Goal: Transaction & Acquisition: Purchase product/service

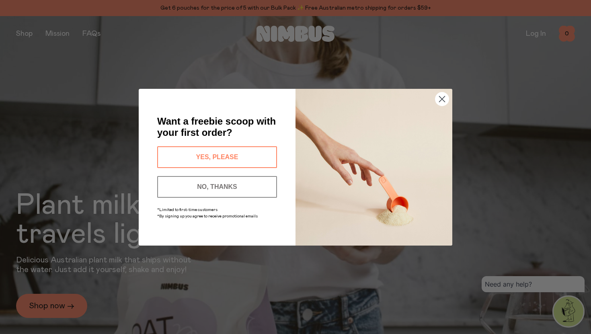
click at [439, 95] on circle "Close dialog" at bounding box center [442, 98] width 13 height 13
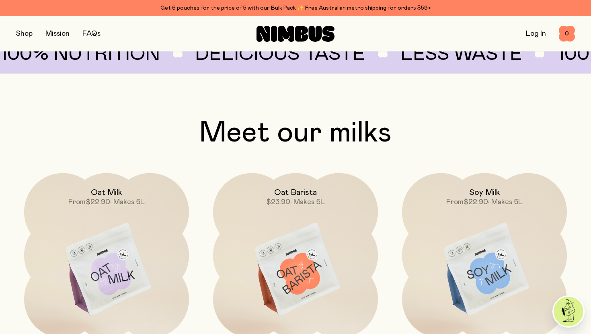
scroll to position [674, 0]
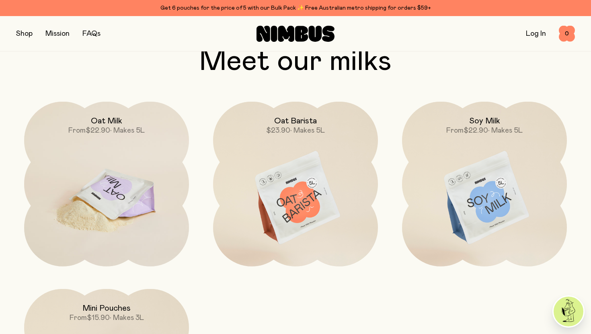
click at [147, 204] on img at bounding box center [106, 199] width 165 height 194
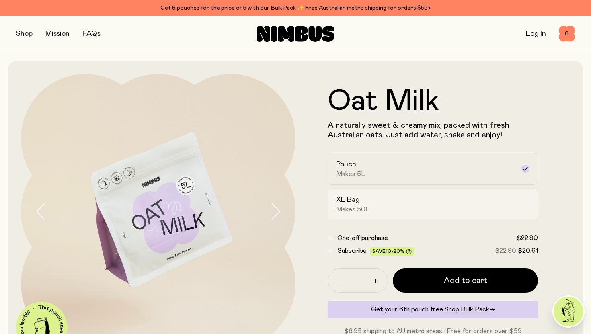
click at [352, 200] on h2 "XL Bag" at bounding box center [348, 200] width 24 height 10
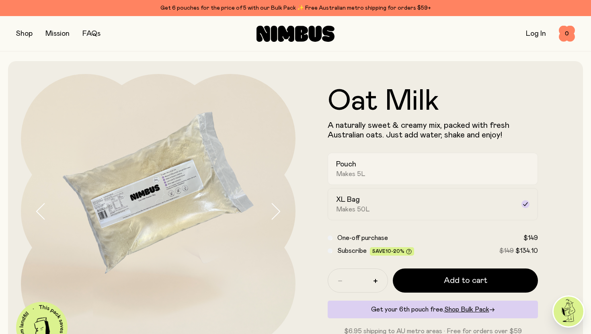
click at [359, 165] on div "Pouch Makes 5L" at bounding box center [425, 169] width 179 height 19
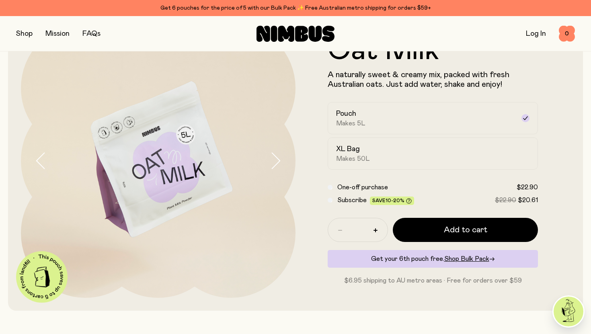
scroll to position [52, 0]
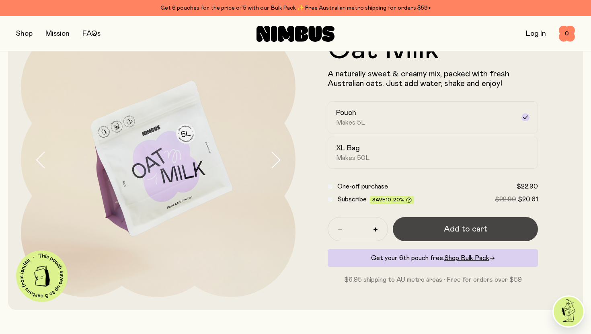
click at [422, 224] on button "Add to cart" at bounding box center [465, 229] width 145 height 24
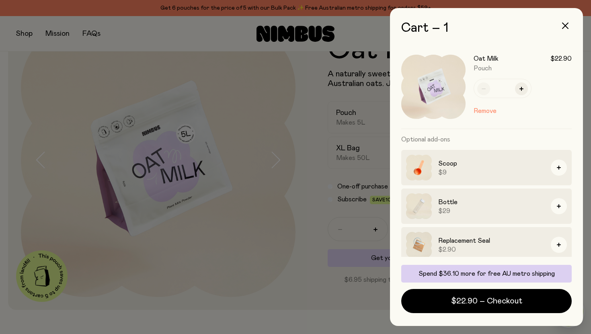
scroll to position [6, 0]
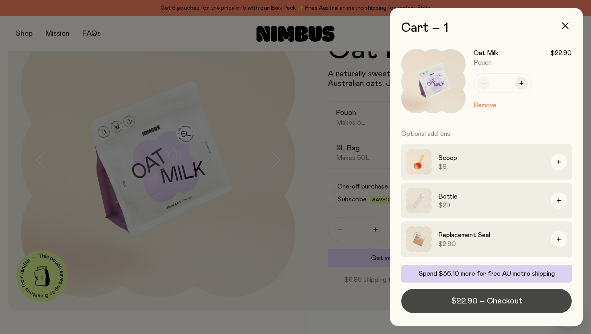
click at [431, 306] on button "$22.90 – Checkout" at bounding box center [487, 301] width 171 height 24
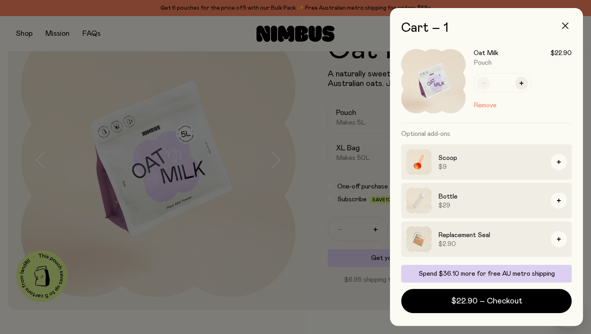
click at [562, 25] on icon "button" at bounding box center [565, 26] width 6 height 6
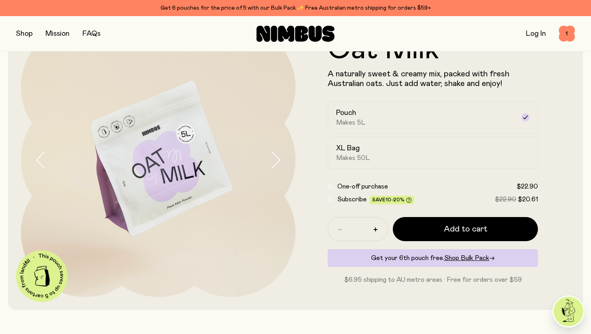
click at [83, 30] on link "FAQs" at bounding box center [91, 33] width 18 height 7
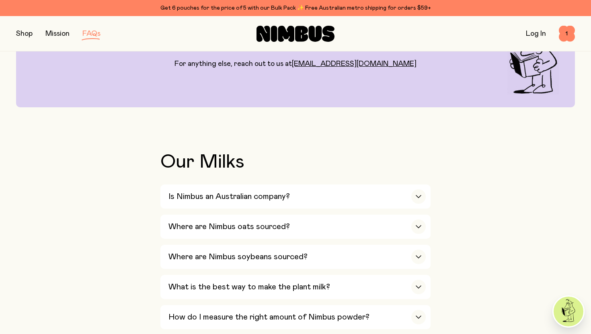
scroll to position [122, 0]
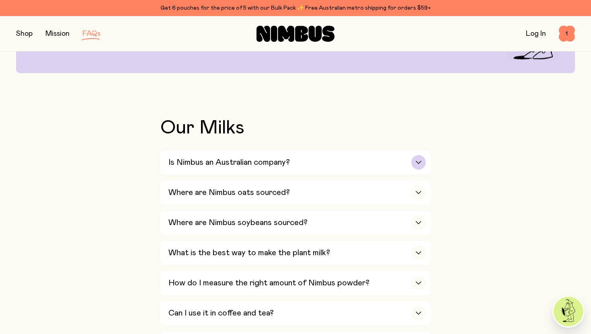
click at [210, 167] on h3 "Is Nimbus an Australian company?" at bounding box center [230, 163] width 122 height 10
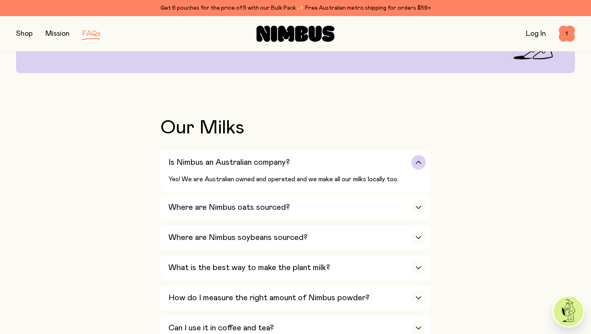
click at [211, 167] on h3 "Is Nimbus an Australian company?" at bounding box center [230, 163] width 122 height 10
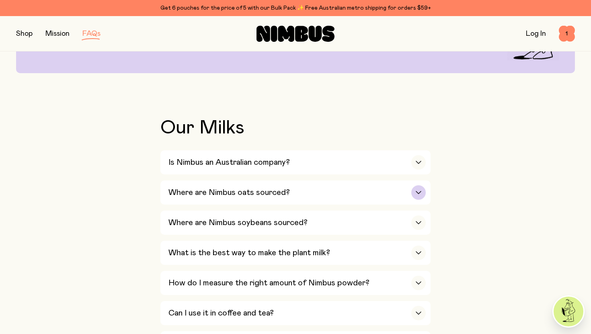
click at [220, 189] on h3 "Where are Nimbus oats sourced?" at bounding box center [230, 193] width 122 height 10
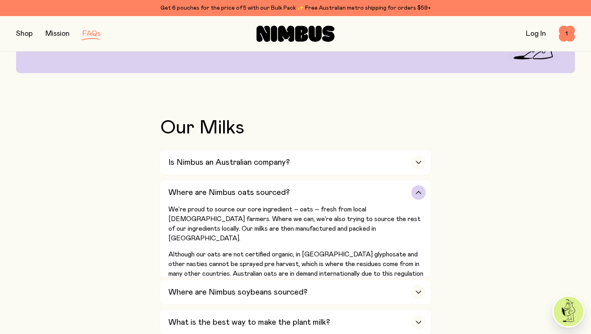
click at [220, 189] on h3 "Where are Nimbus oats sourced?" at bounding box center [230, 193] width 122 height 10
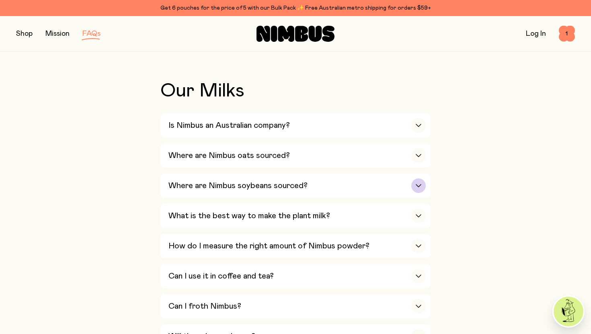
scroll to position [165, 0]
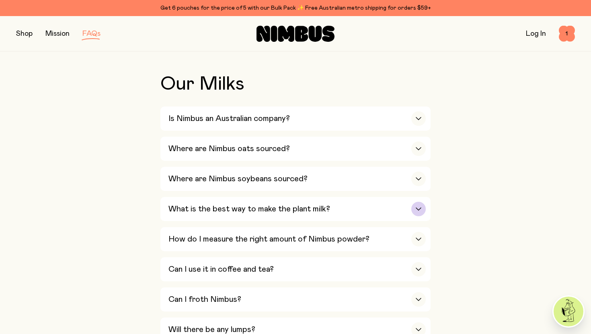
click at [245, 206] on h3 "What is the best way to make the plant milk?" at bounding box center [250, 209] width 162 height 10
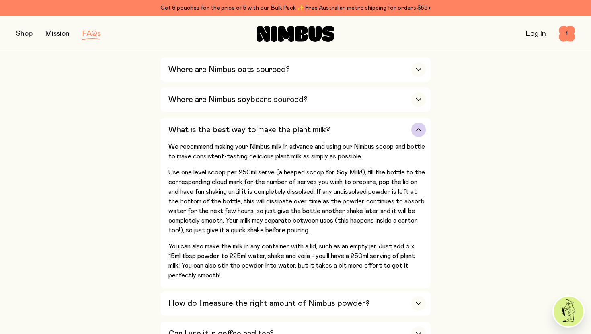
scroll to position [250, 0]
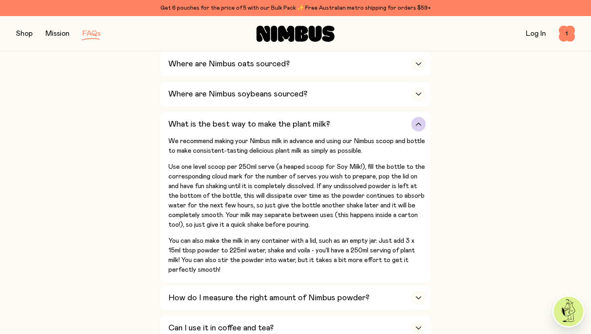
click at [418, 125] on icon "button" at bounding box center [419, 124] width 6 height 3
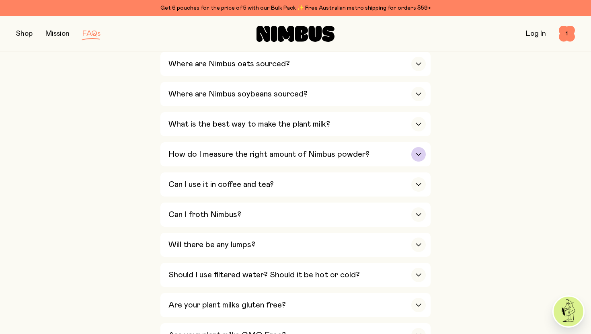
click at [418, 144] on div "How do I measure the right amount of Nimbus powder?" at bounding box center [298, 154] width 258 height 24
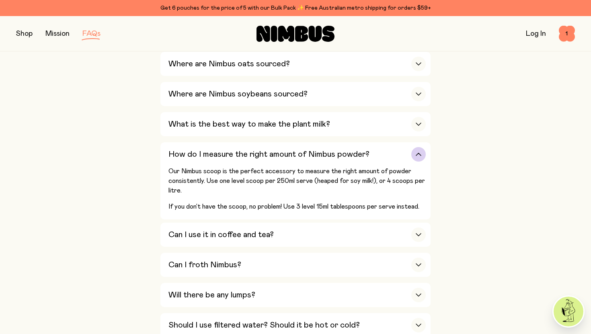
click at [417, 151] on div "button" at bounding box center [419, 154] width 14 height 14
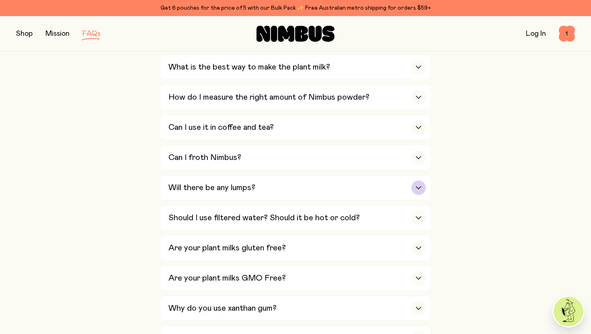
scroll to position [309, 0]
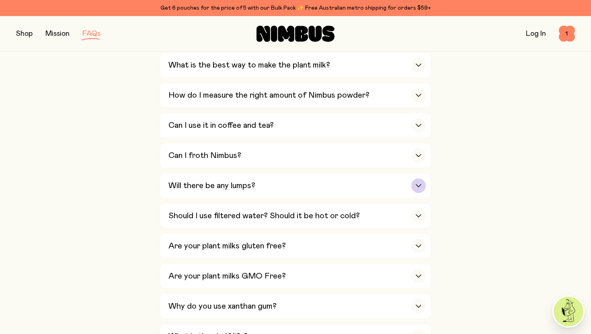
click at [389, 194] on div "Will there be any lumps?" at bounding box center [298, 186] width 258 height 24
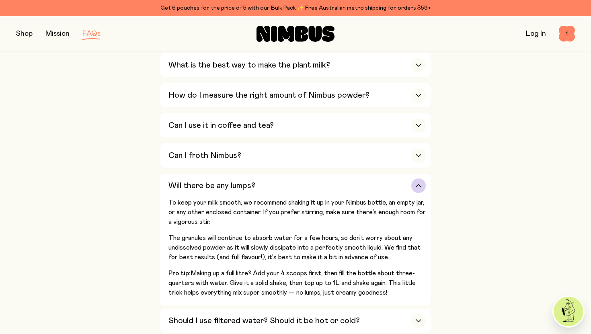
click at [416, 191] on div "button" at bounding box center [419, 186] width 14 height 14
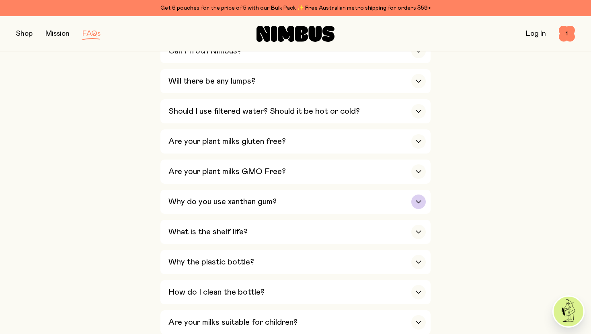
scroll to position [415, 0]
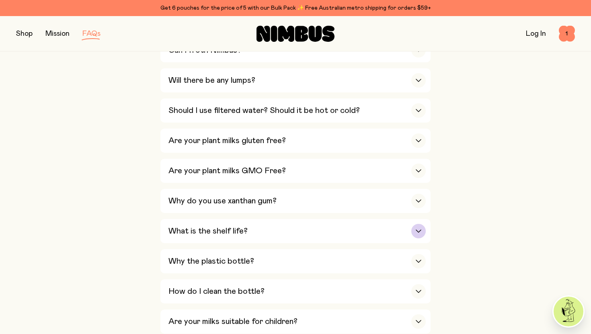
click at [420, 225] on div "What is the shelf life?" at bounding box center [298, 231] width 258 height 24
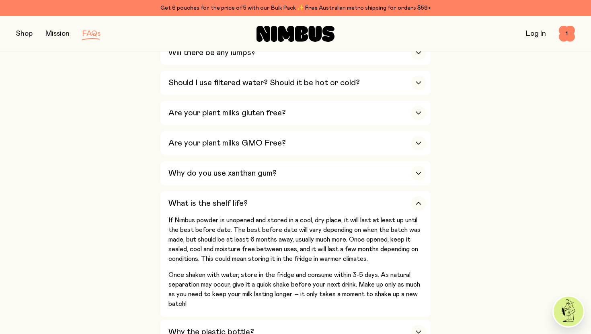
scroll to position [444, 0]
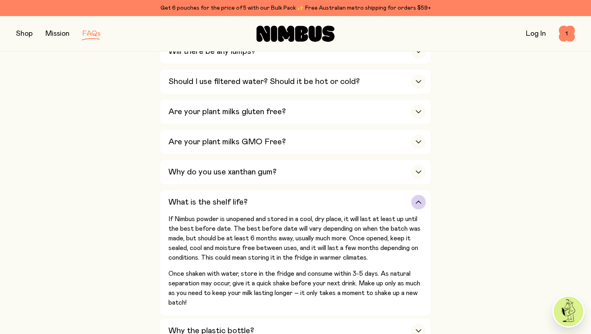
click at [420, 209] on div "button" at bounding box center [419, 202] width 14 height 14
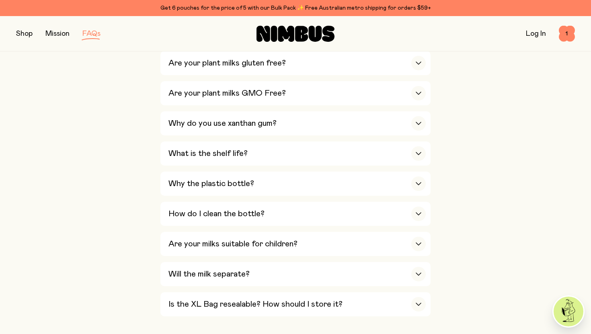
scroll to position [495, 0]
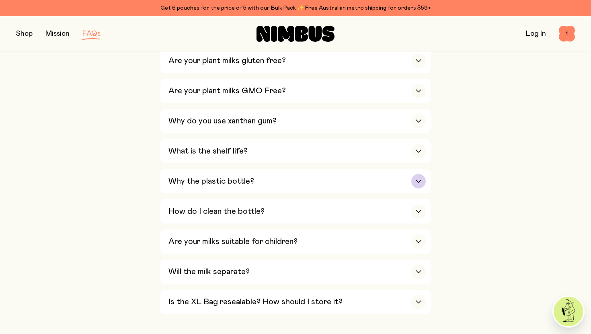
click at [405, 187] on div "Why the plastic bottle?" at bounding box center [298, 181] width 258 height 24
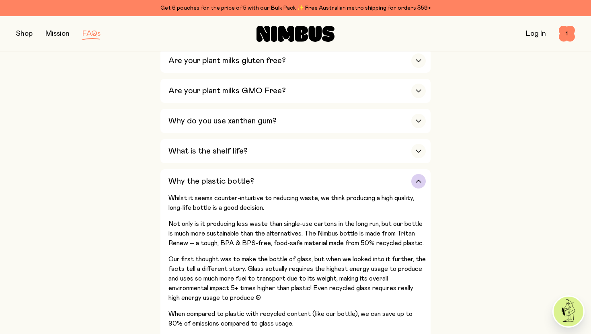
click at [416, 189] on div "button" at bounding box center [419, 181] width 14 height 14
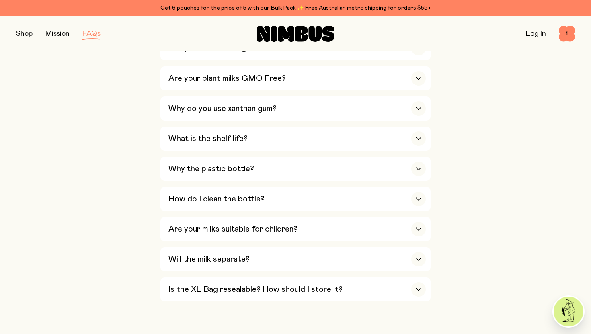
scroll to position [508, 0]
click at [416, 231] on icon "button" at bounding box center [419, 228] width 6 height 3
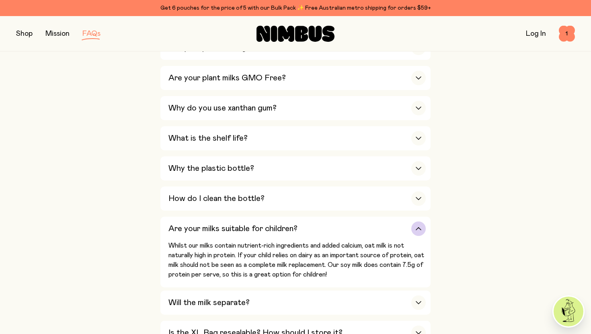
click at [416, 231] on icon "button" at bounding box center [419, 228] width 6 height 3
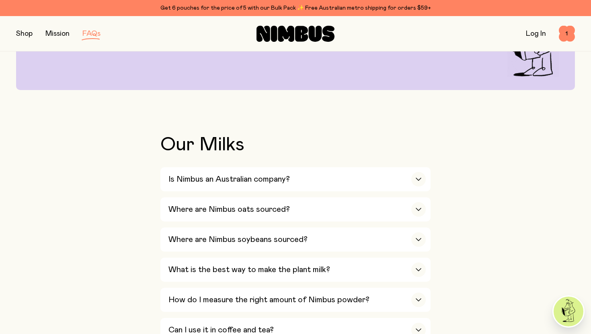
scroll to position [0, 0]
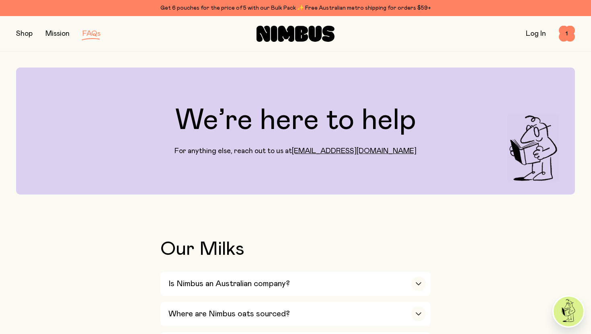
click at [25, 35] on button "button" at bounding box center [24, 33] width 16 height 11
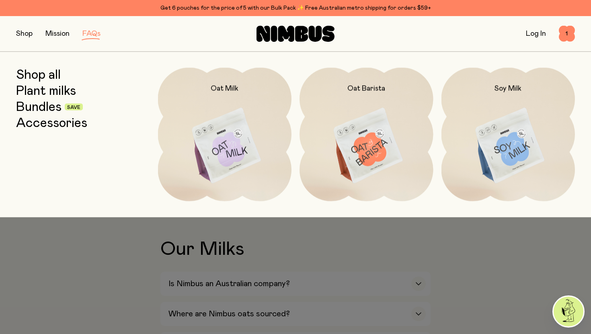
click at [23, 35] on button "button" at bounding box center [24, 33] width 16 height 11
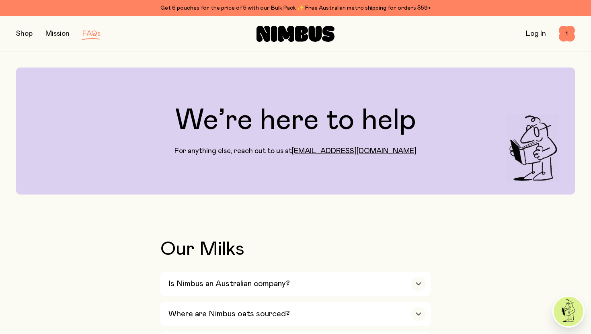
click at [23, 35] on button "button" at bounding box center [24, 33] width 16 height 11
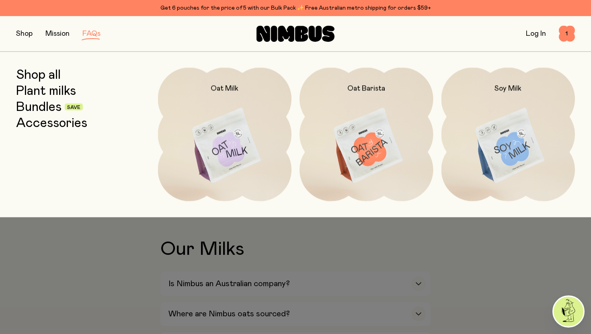
click at [54, 123] on link "Accessories" at bounding box center [51, 123] width 71 height 14
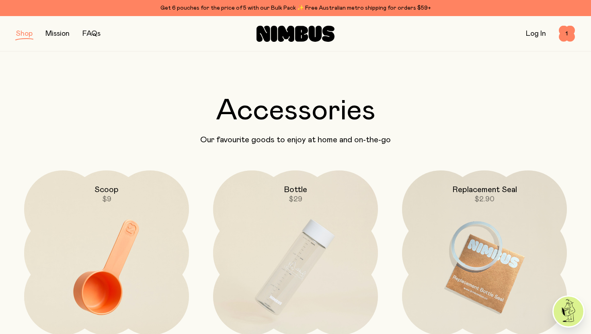
click at [29, 37] on button "button" at bounding box center [24, 33] width 16 height 11
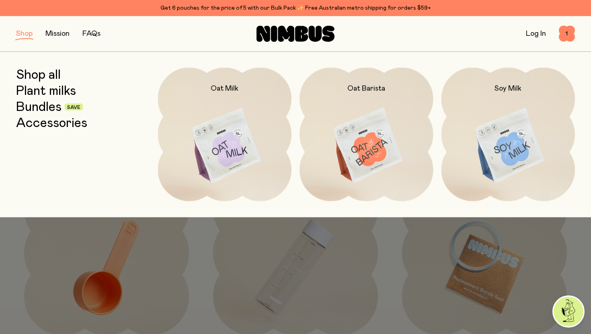
click at [41, 110] on link "Bundles" at bounding box center [38, 107] width 45 height 14
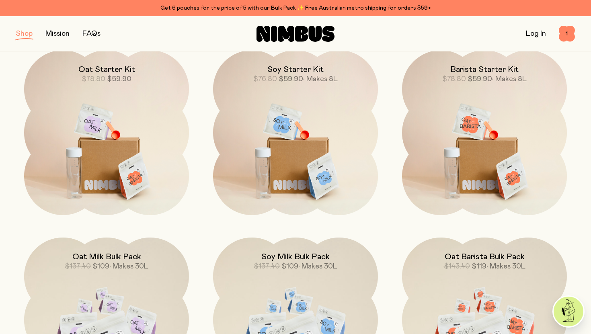
scroll to position [96, 0]
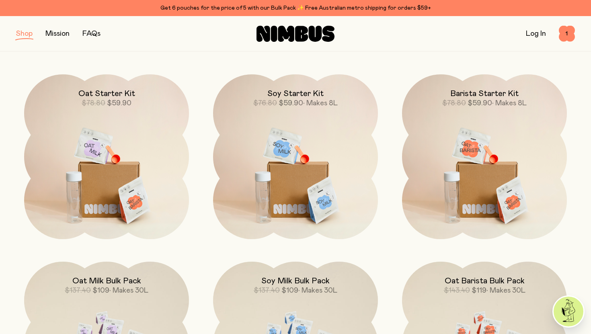
click at [27, 35] on button "button" at bounding box center [24, 33] width 16 height 11
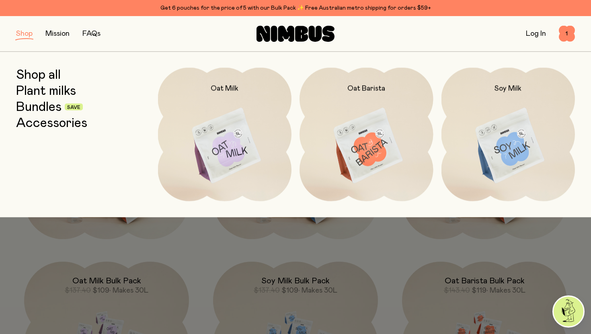
click at [44, 121] on link "Accessories" at bounding box center [51, 123] width 71 height 14
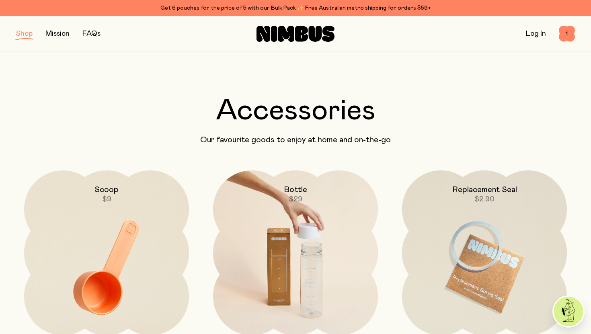
click at [305, 213] on img at bounding box center [295, 268] width 165 height 194
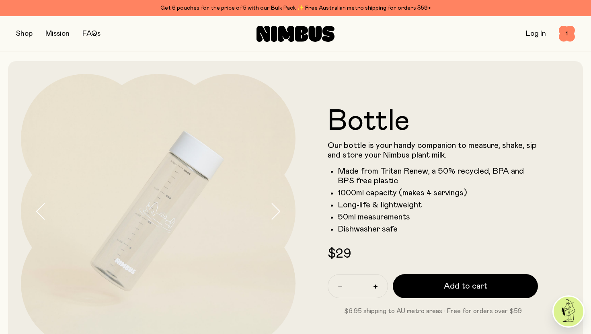
click at [279, 220] on icon "button" at bounding box center [275, 211] width 11 height 17
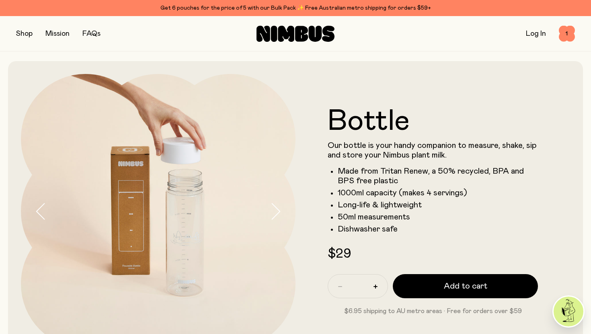
click at [279, 220] on icon "button" at bounding box center [275, 211] width 11 height 17
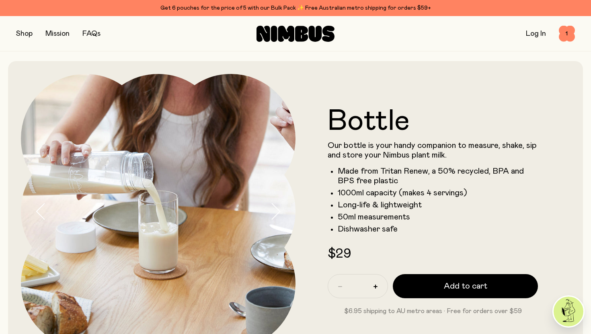
click at [279, 220] on icon "button" at bounding box center [275, 211] width 11 height 17
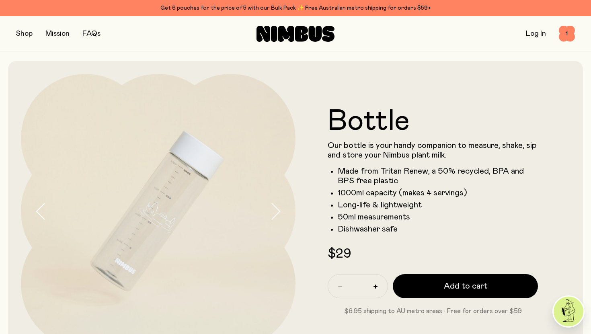
click at [31, 31] on button "button" at bounding box center [24, 33] width 16 height 11
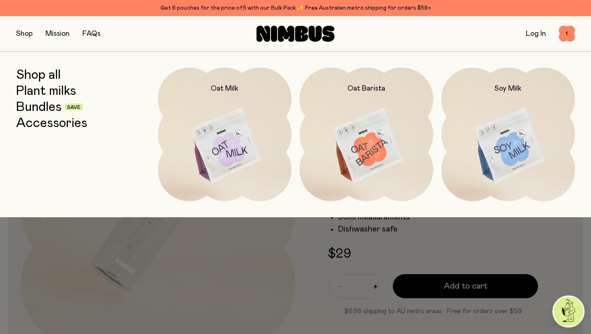
click at [43, 90] on link "Plant milks" at bounding box center [46, 91] width 60 height 14
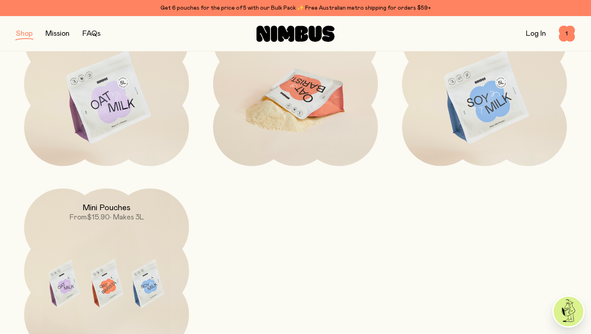
scroll to position [171, 0]
